Goal: Find specific page/section: Find specific page/section

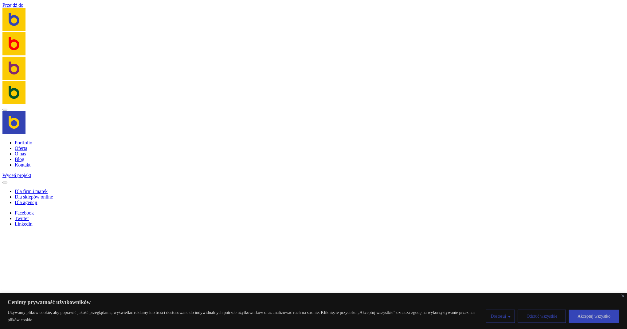
click at [19, 143] on link "Portfolio" at bounding box center [24, 142] width 18 height 5
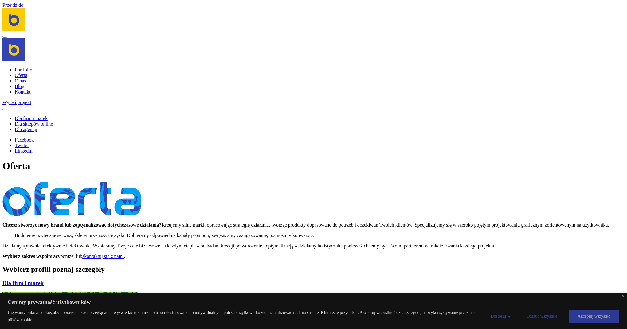
click at [600, 316] on button "Akceptuj wszystko" at bounding box center [594, 316] width 51 height 14
